Goal: Download file/media

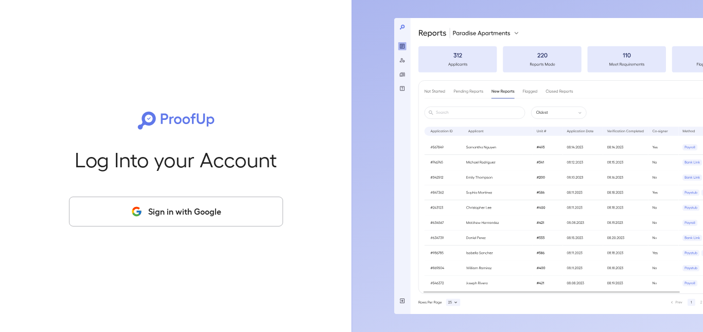
click at [202, 214] on button "Sign in with Google" at bounding box center [176, 212] width 214 height 30
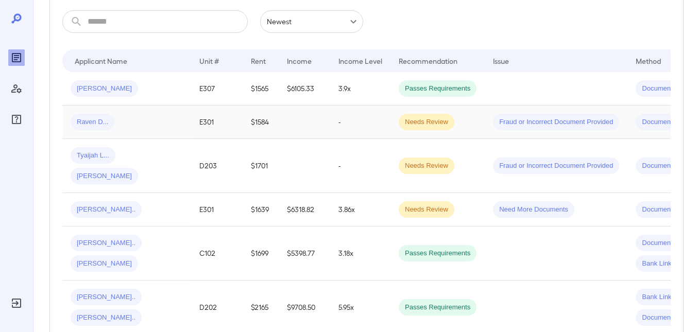
scroll to position [206, 0]
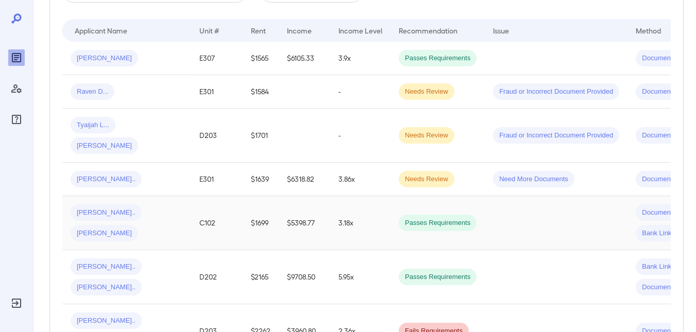
click at [438, 218] on span "Passes Requirements" at bounding box center [438, 223] width 78 height 10
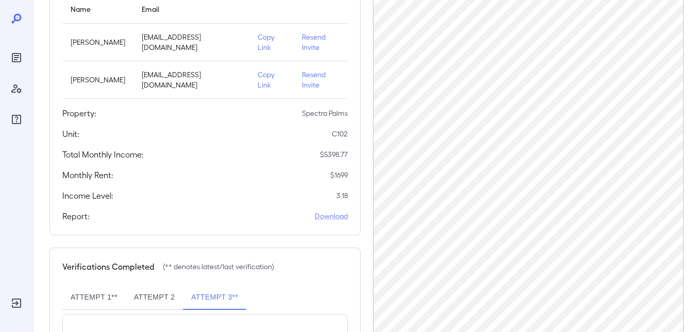
scroll to position [154, 0]
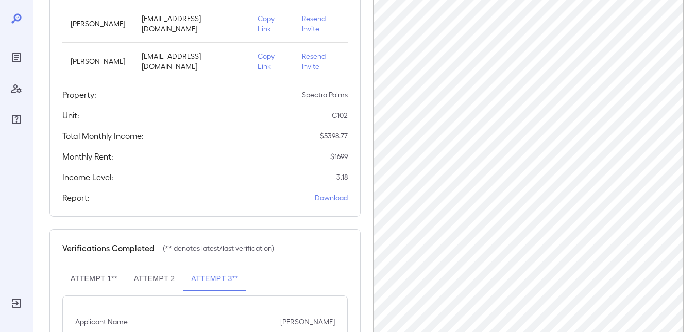
click at [326, 198] on link "Download" at bounding box center [331, 198] width 33 height 10
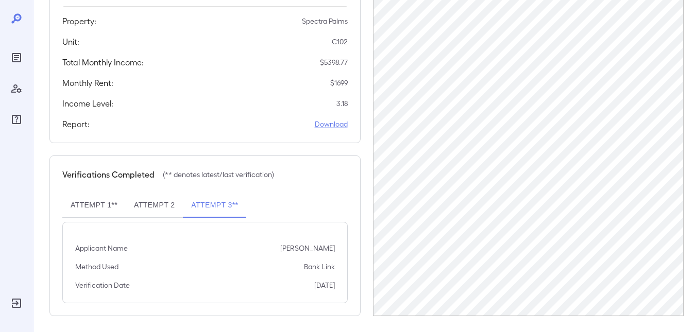
scroll to position [233, 0]
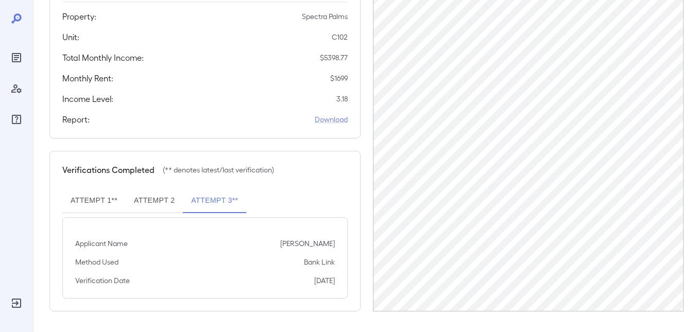
click at [161, 198] on button "Attempt 2" at bounding box center [154, 200] width 57 height 25
click at [214, 200] on button "Attempt 3**" at bounding box center [214, 200] width 63 height 25
click at [322, 120] on link "Download" at bounding box center [331, 119] width 33 height 10
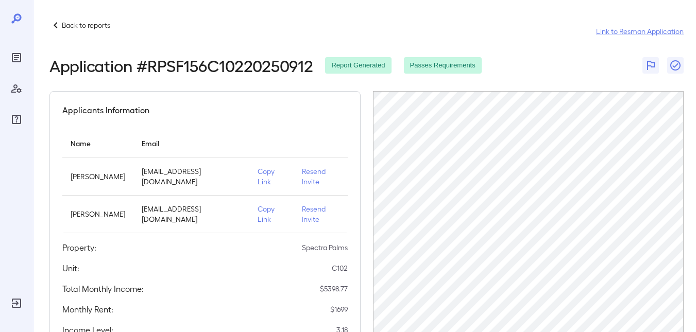
scroll to position [0, 0]
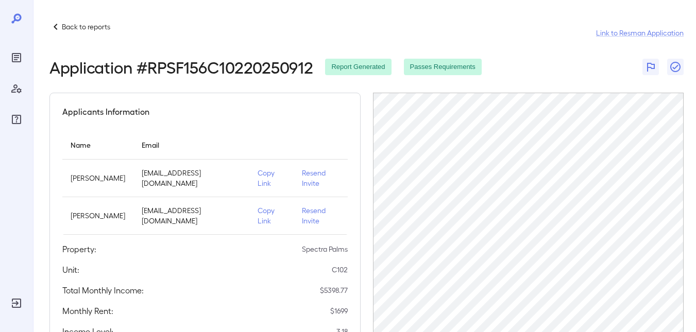
click at [63, 27] on p "Back to reports" at bounding box center [86, 27] width 48 height 10
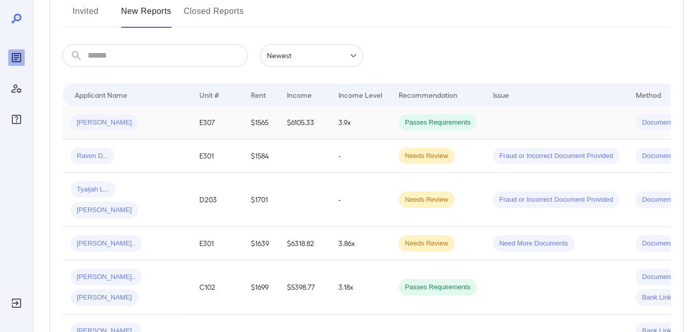
scroll to position [257, 0]
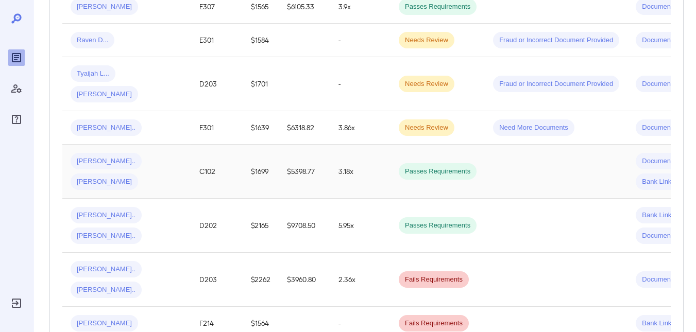
click at [657, 153] on div "Document Upload" at bounding box center [668, 161] width 66 height 16
